Goal: Task Accomplishment & Management: Manage account settings

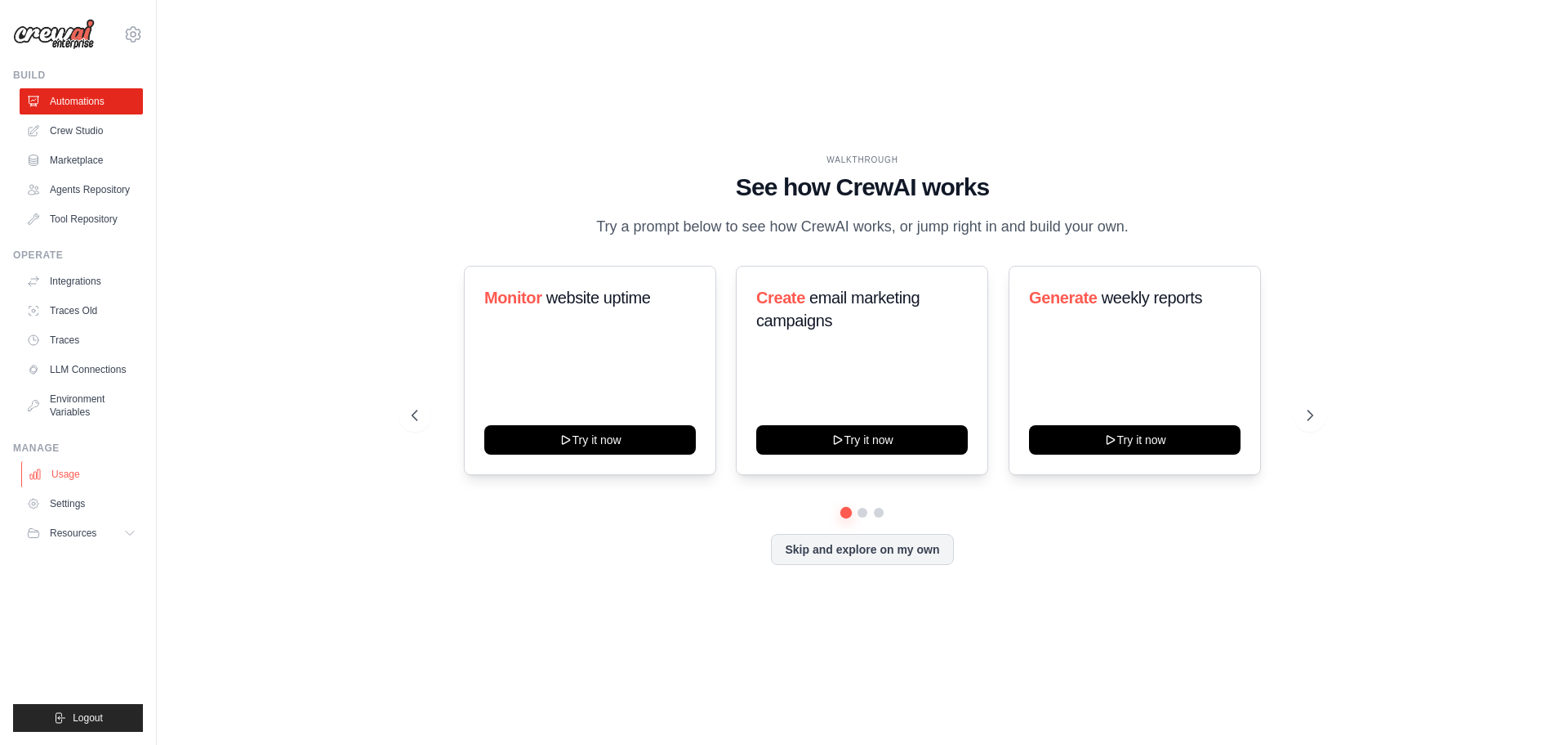
click at [66, 477] on link "Usage" at bounding box center [83, 474] width 123 height 26
click at [134, 42] on icon at bounding box center [133, 35] width 20 height 20
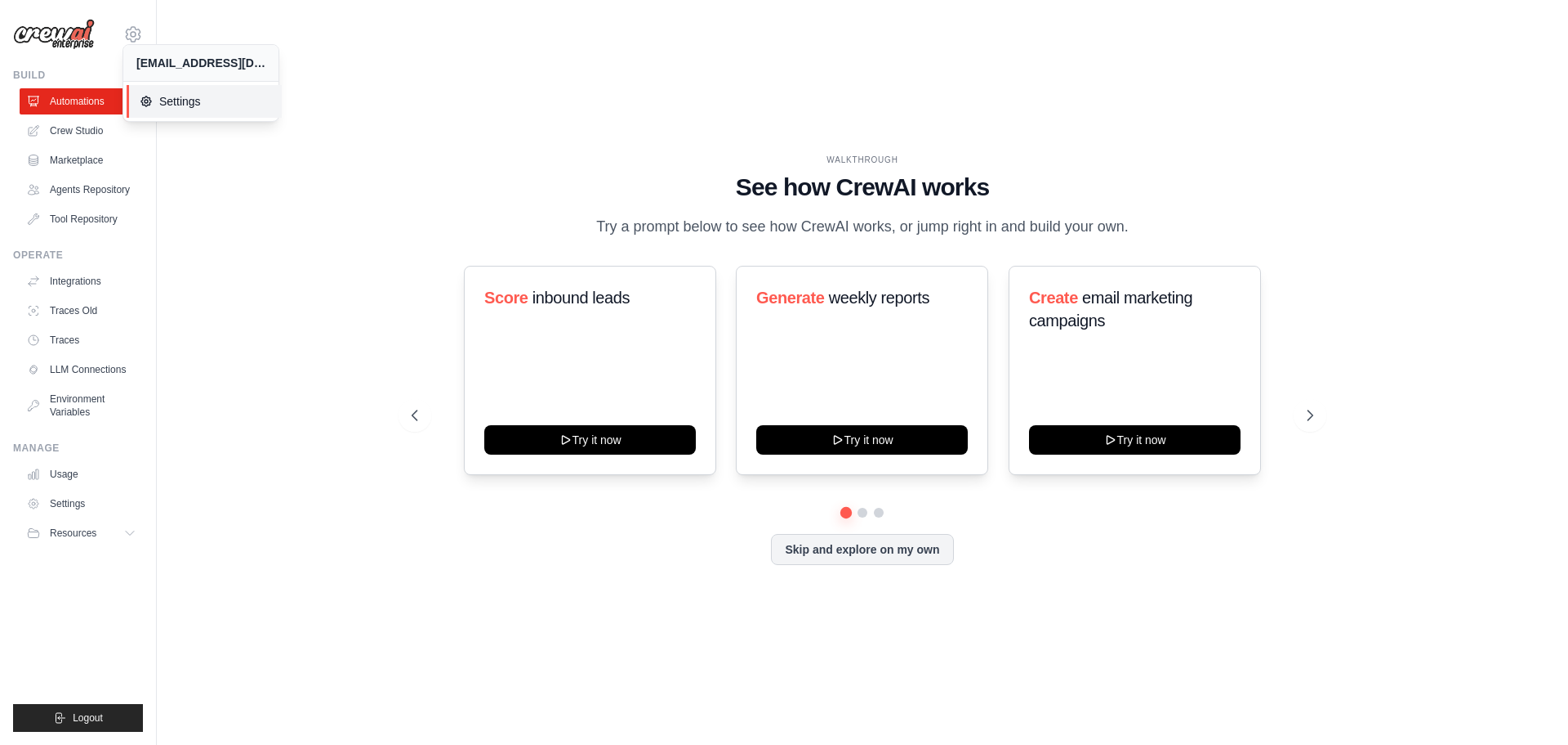
click at [175, 102] on span "Settings" at bounding box center [203, 101] width 129 height 17
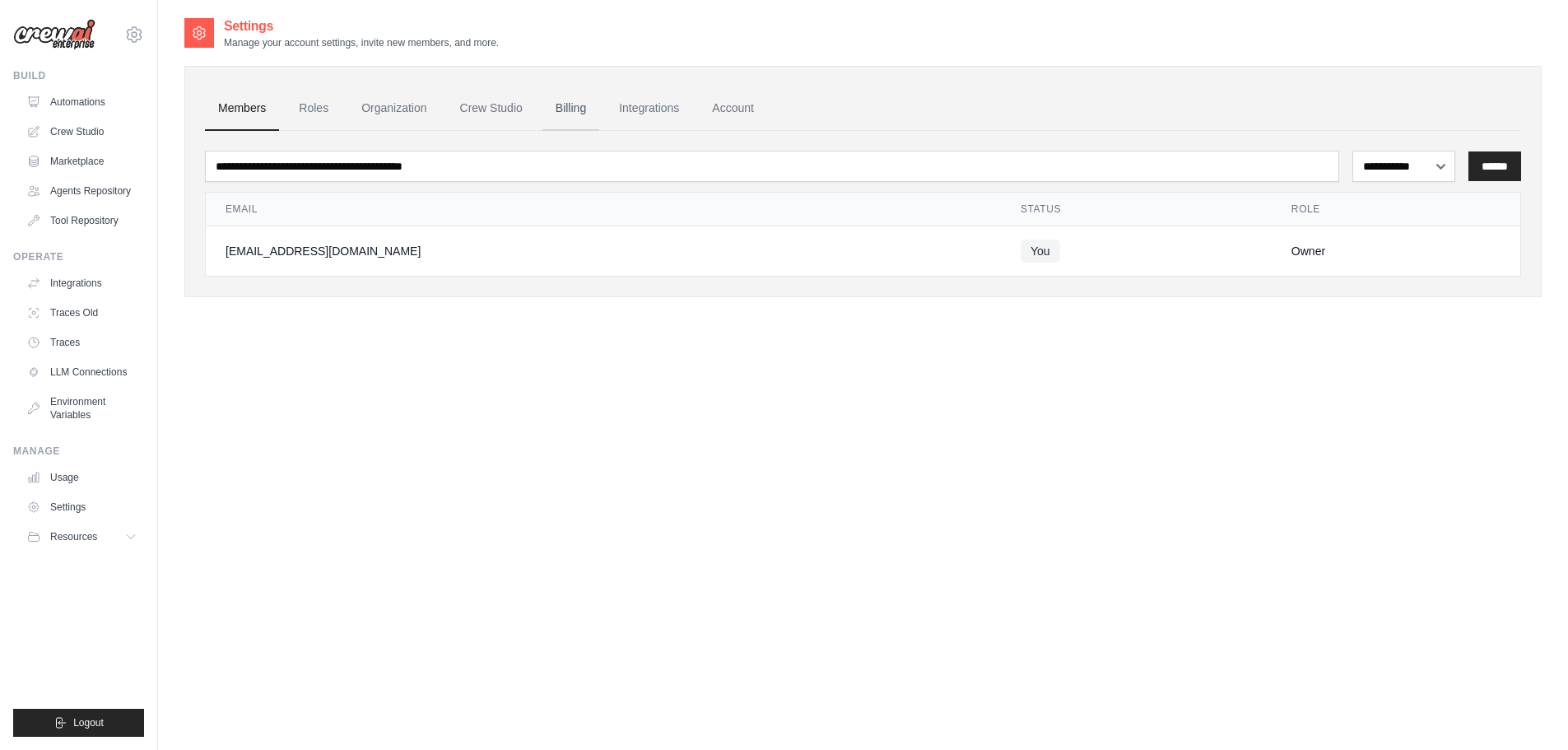
click at [585, 103] on link "Billing" at bounding box center [570, 108] width 57 height 45
